Goal: Information Seeking & Learning: Learn about a topic

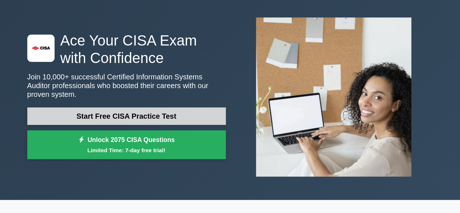
click at [169, 109] on link "Start Free CISA Practice Test" at bounding box center [126, 115] width 199 height 17
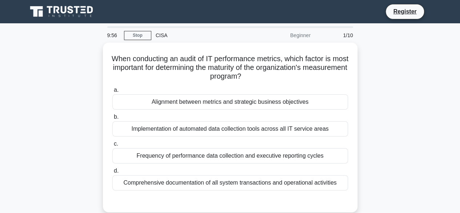
scroll to position [15, 0]
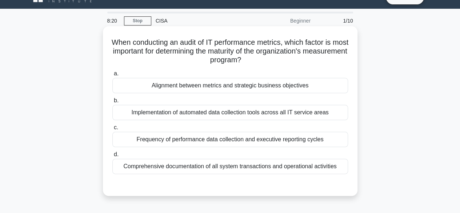
click at [250, 112] on div "Implementation of automated data collection tools across all IT service areas" at bounding box center [230, 112] width 236 height 15
click at [112, 103] on input "b. Implementation of automated data collection tools across all IT service areas" at bounding box center [112, 100] width 0 height 5
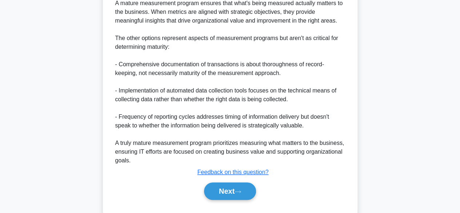
scroll to position [271, 0]
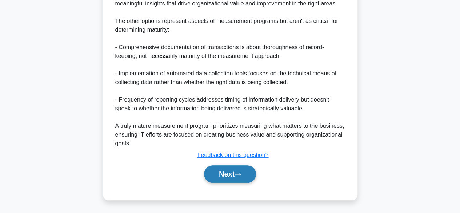
click at [232, 178] on button "Next" at bounding box center [230, 173] width 52 height 17
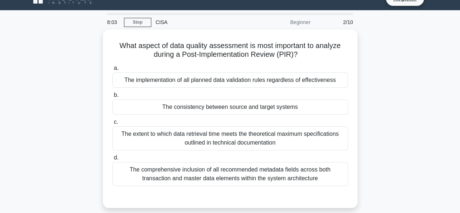
scroll to position [15, 0]
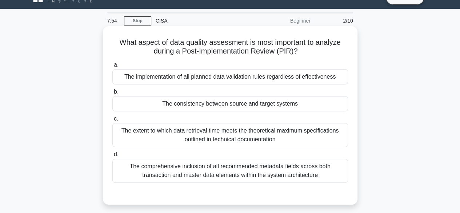
click at [351, 60] on div "a. The implementation of all planned data validation rules regardless of effect…" at bounding box center [230, 121] width 245 height 125
click at [352, 60] on div "a. The implementation of all planned data validation rules regardless of effect…" at bounding box center [230, 121] width 245 height 125
click at [351, 62] on div "a. The implementation of all planned data validation rules regardless of effect…" at bounding box center [230, 72] width 245 height 24
click at [352, 66] on div "a. The implementation of all planned data validation rules regardless of effect…" at bounding box center [230, 72] width 245 height 24
click at [352, 65] on div "What aspect of data quality assessment is most important to analyze during a Po…" at bounding box center [230, 115] width 249 height 173
